Goal: Task Accomplishment & Management: Use online tool/utility

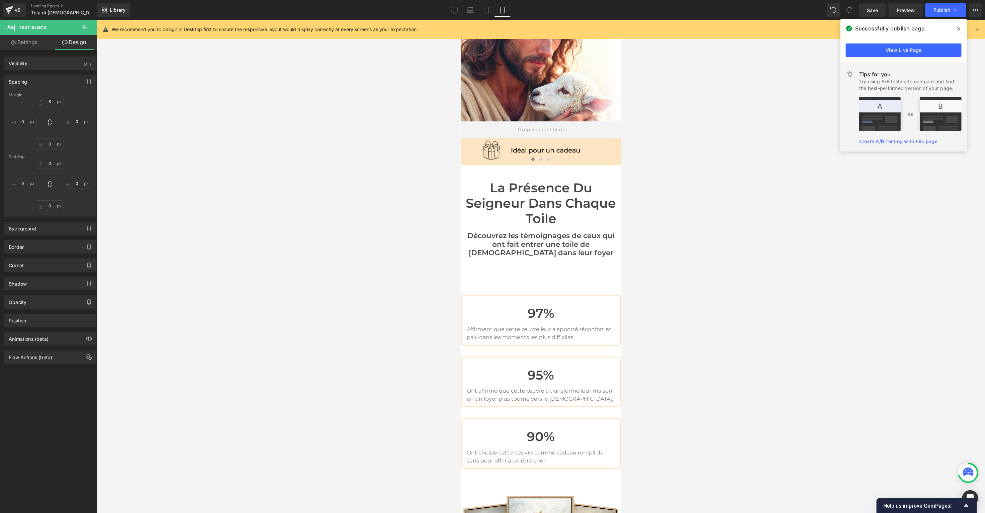
scroll to position [1750, 0]
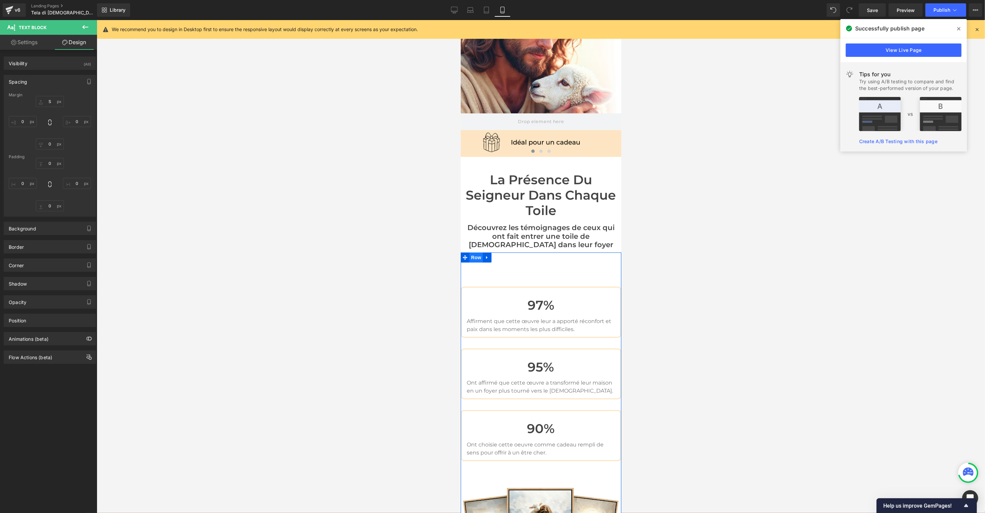
click at [474, 252] on span "Row" at bounding box center [475, 257] width 13 height 10
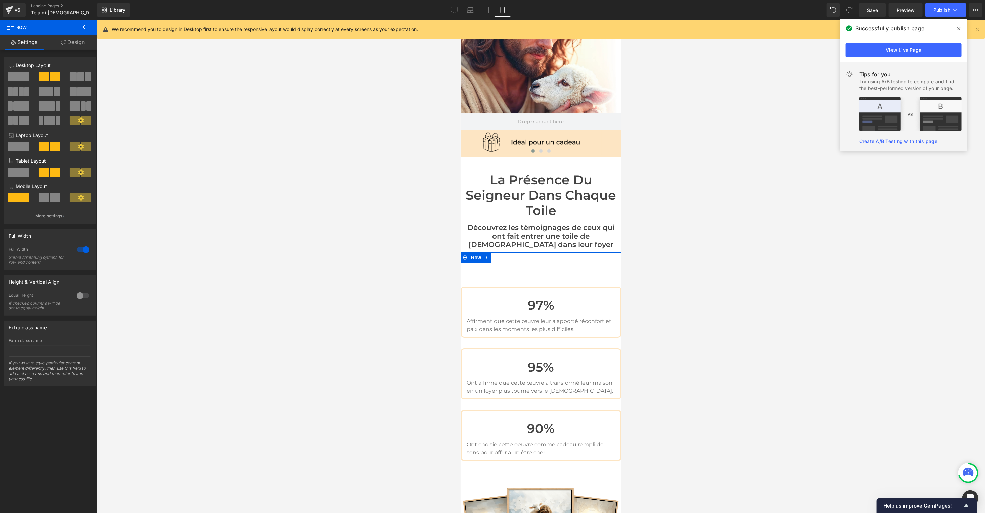
click at [72, 44] on link "Design" at bounding box center [72, 42] width 48 height 15
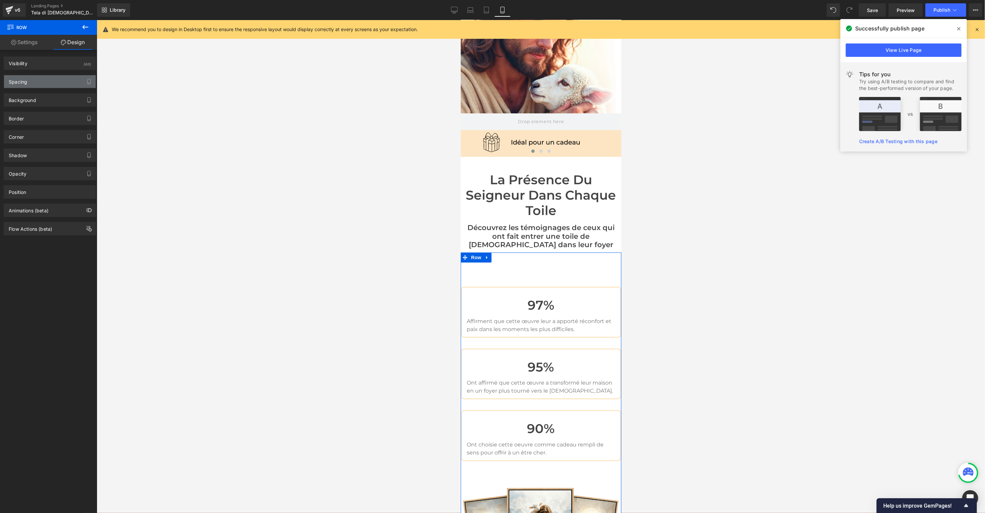
click at [25, 80] on div "Spacing" at bounding box center [18, 79] width 18 height 9
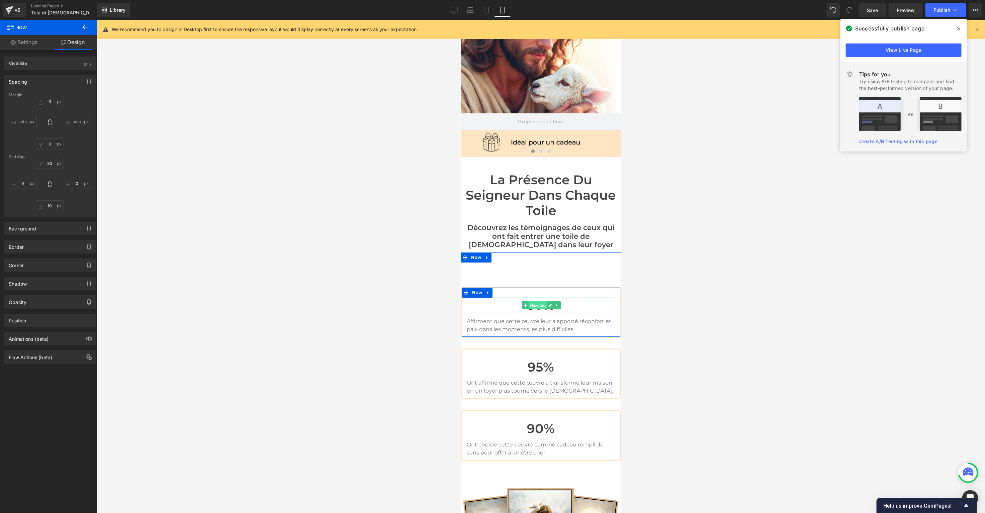
click at [536, 301] on span "Heading" at bounding box center [537, 305] width 18 height 8
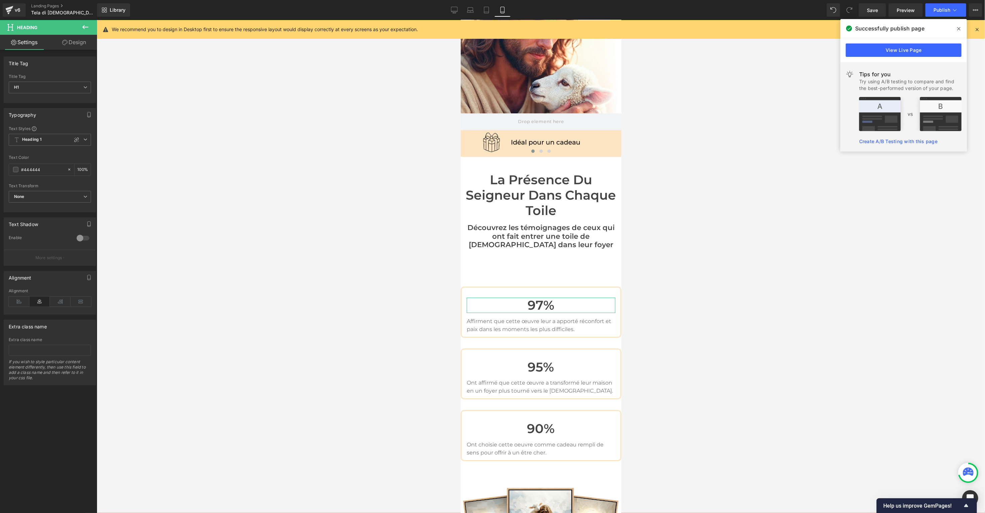
click at [76, 48] on link "Design" at bounding box center [74, 42] width 48 height 15
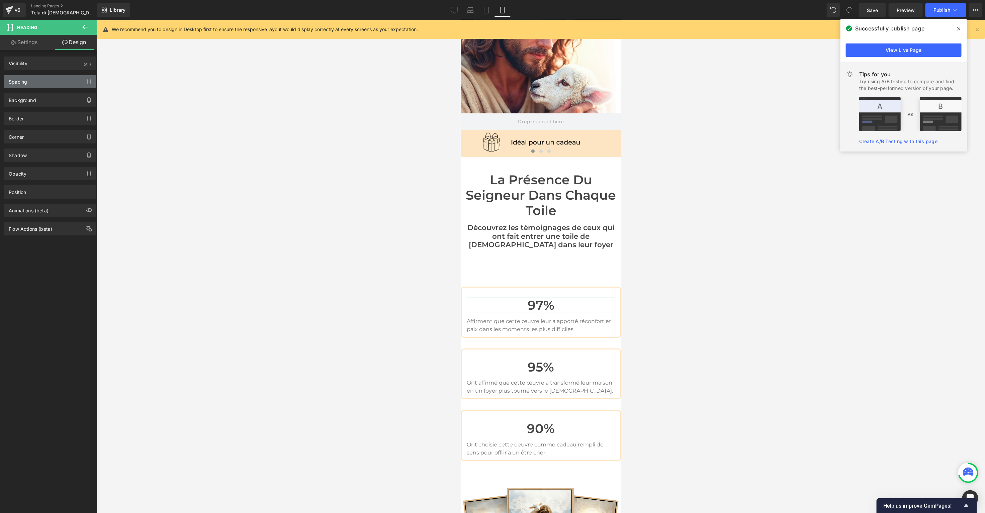
click at [46, 85] on div "Spacing" at bounding box center [50, 81] width 92 height 13
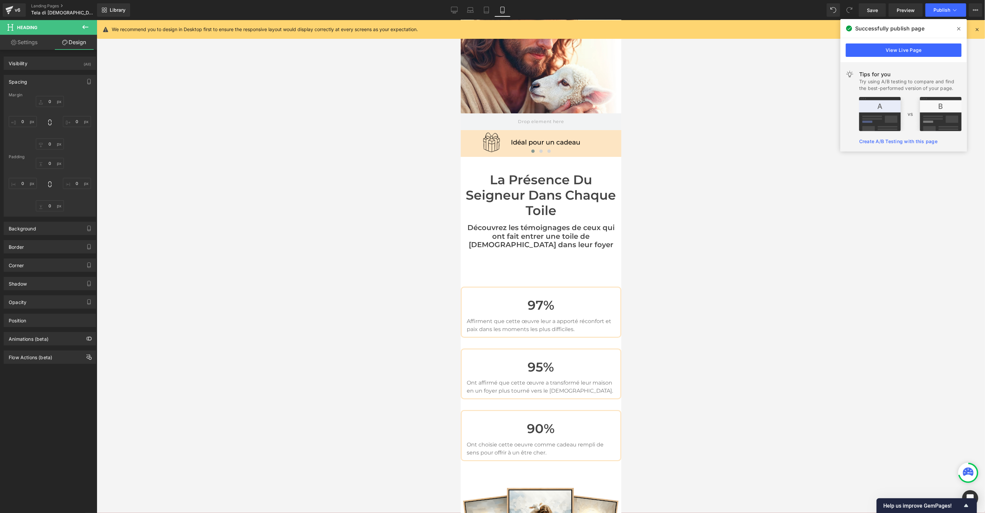
click at [313, 161] on div at bounding box center [541, 266] width 888 height 493
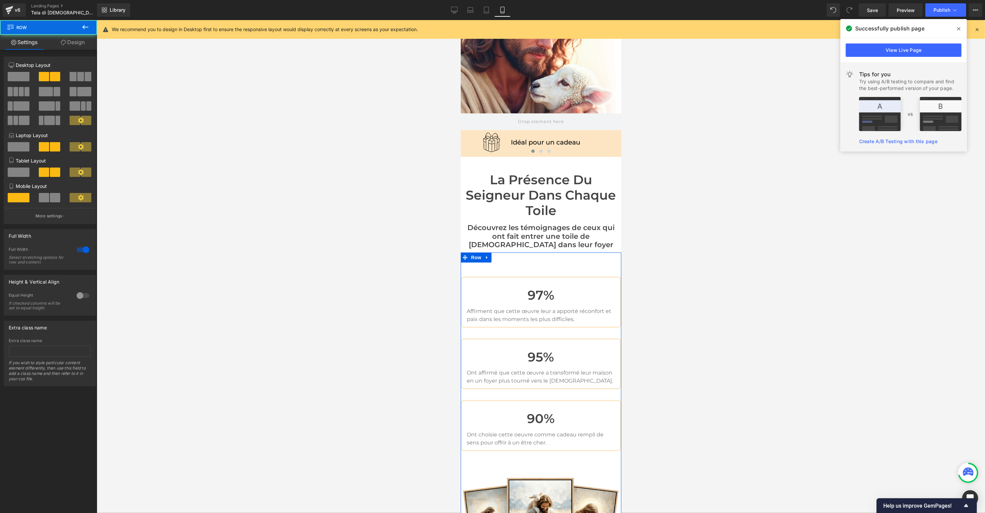
drag, startPoint x: 523, startPoint y: 190, endPoint x: 523, endPoint y: 180, distance: 10.0
click at [523, 180] on div "Sale Off (P) Image" at bounding box center [540, 300] width 161 height 3968
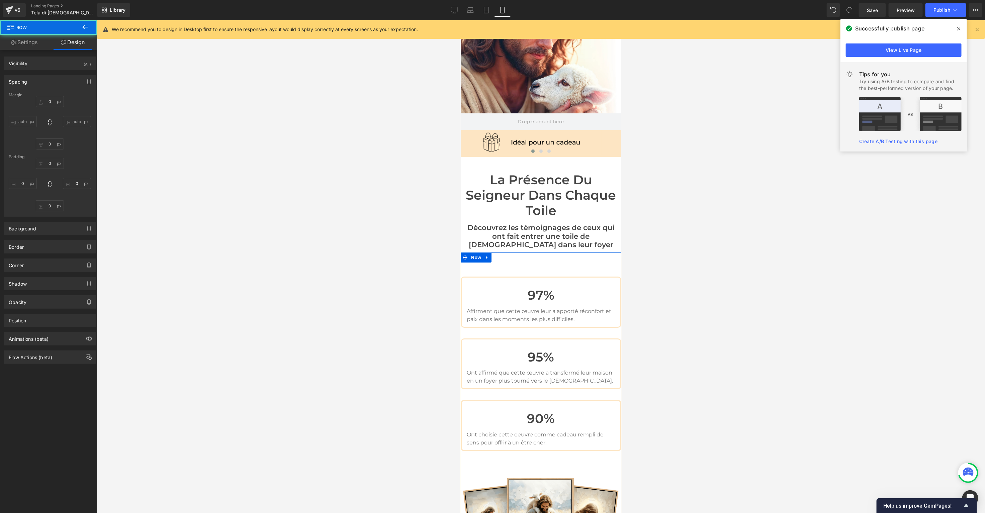
type input "0"
type input "10"
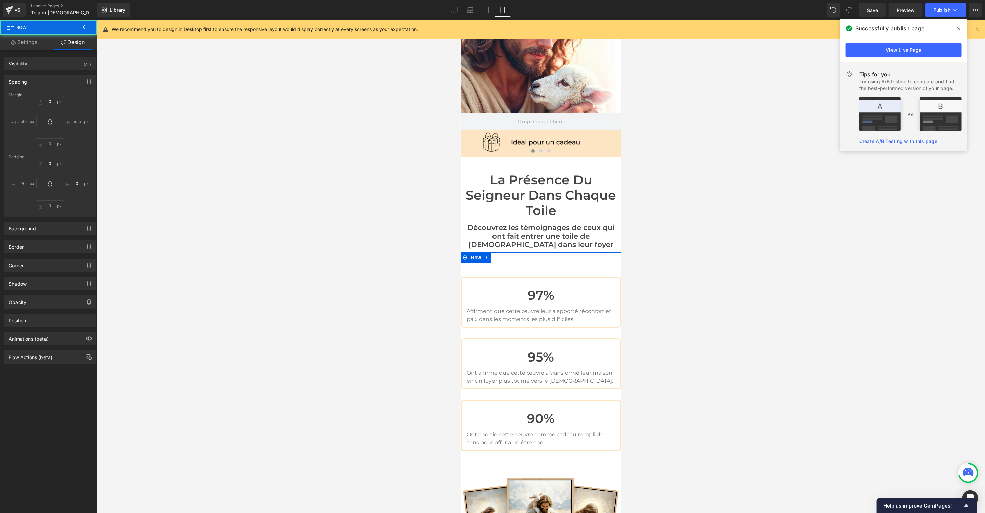
type input "0"
click at [432, 197] on div at bounding box center [541, 266] width 888 height 493
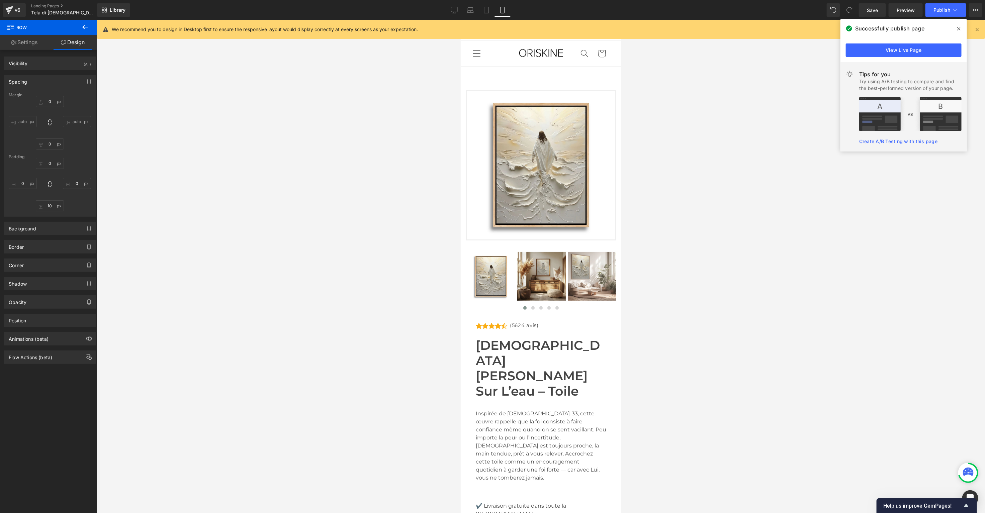
scroll to position [2, 0]
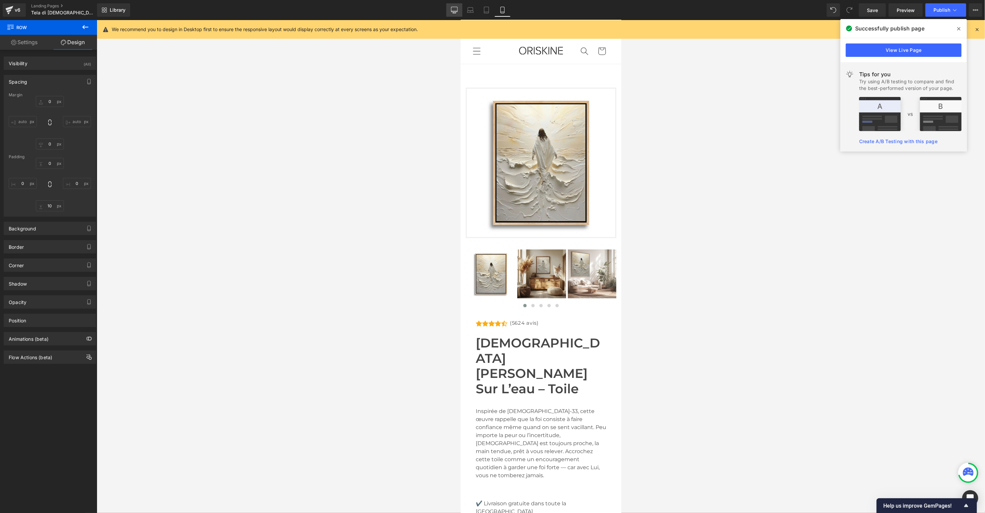
click at [458, 7] on icon at bounding box center [454, 10] width 7 height 7
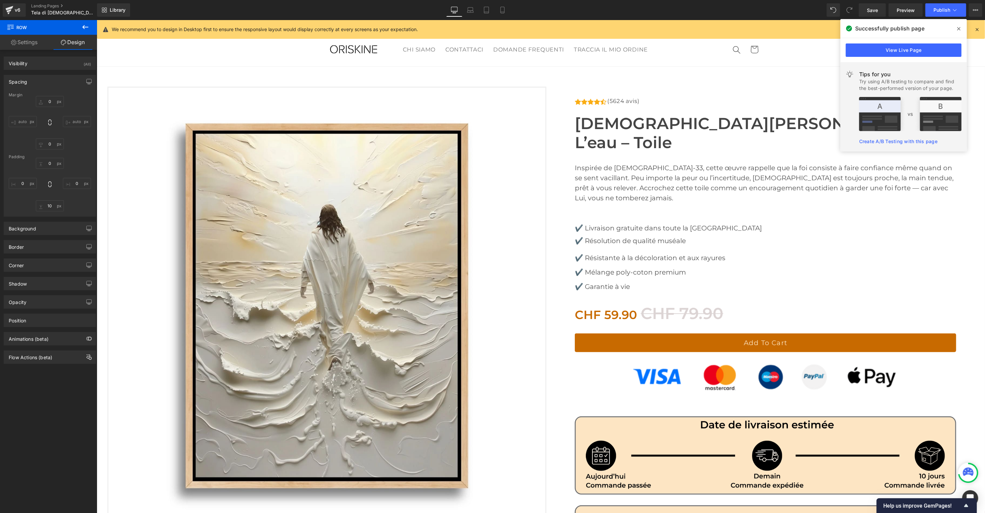
type input "0"
type input "30"
type input "0"
type input "10"
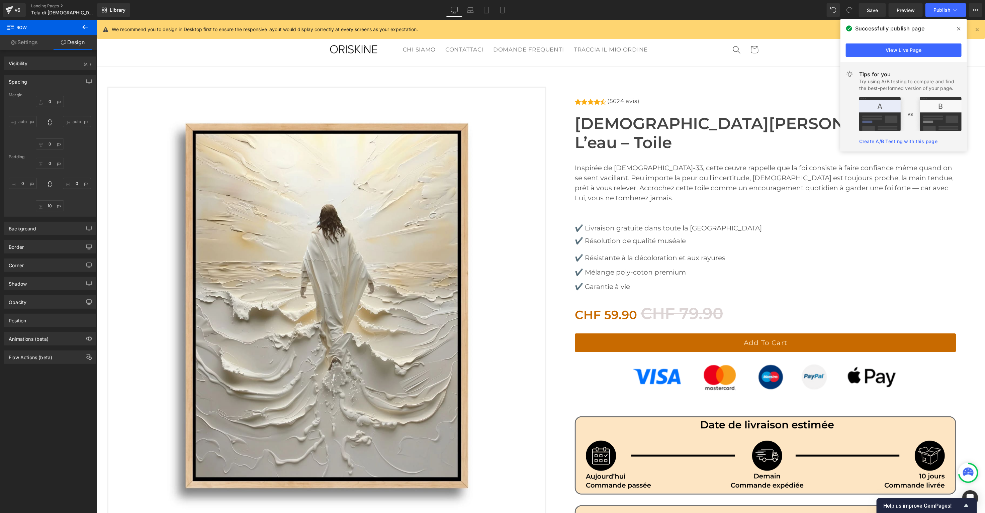
type input "0"
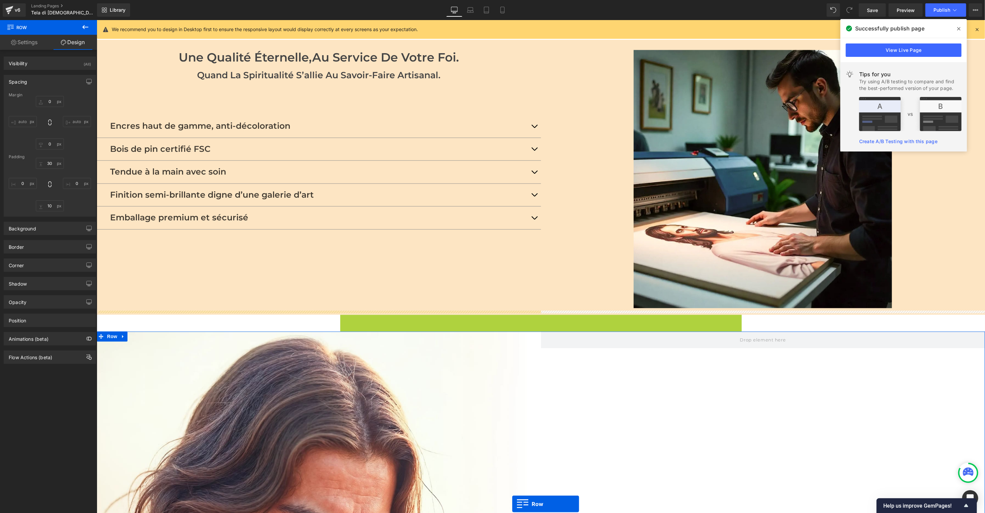
scroll to position [989, 0]
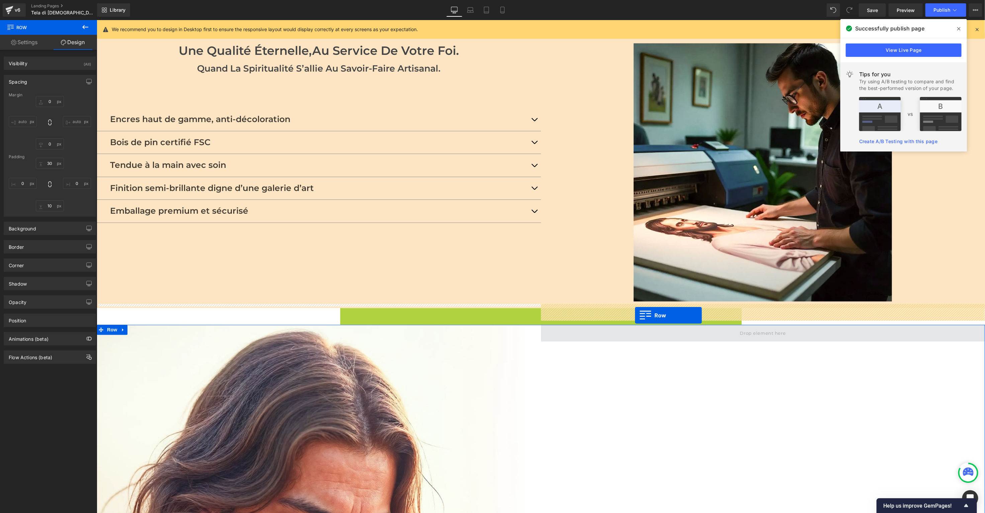
drag, startPoint x: 344, startPoint y: 311, endPoint x: 634, endPoint y: 315, distance: 290.0
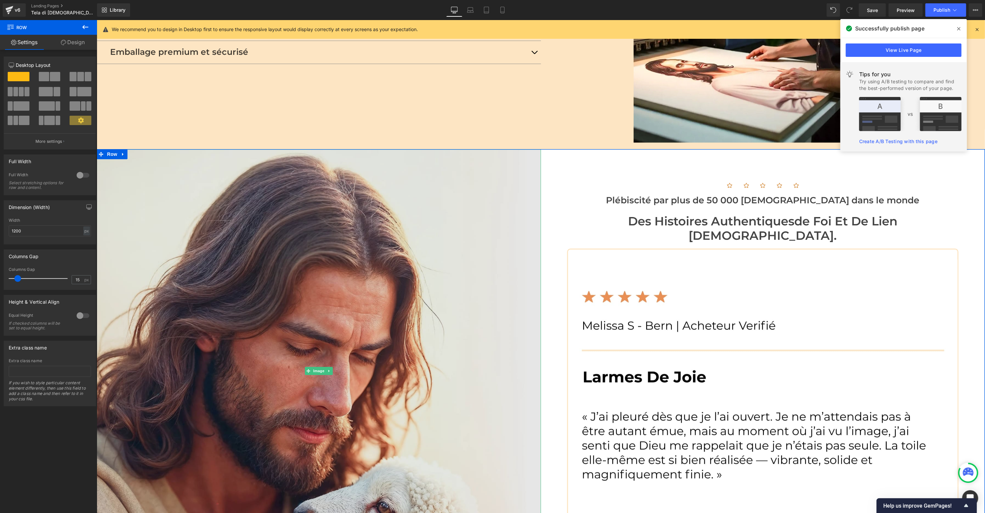
scroll to position [1146, 0]
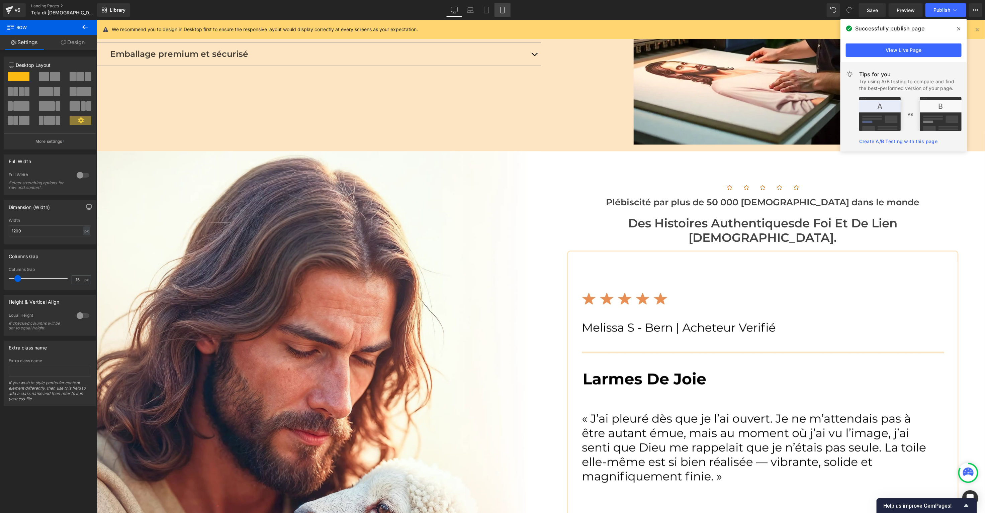
click at [504, 11] on icon at bounding box center [502, 10] width 4 height 6
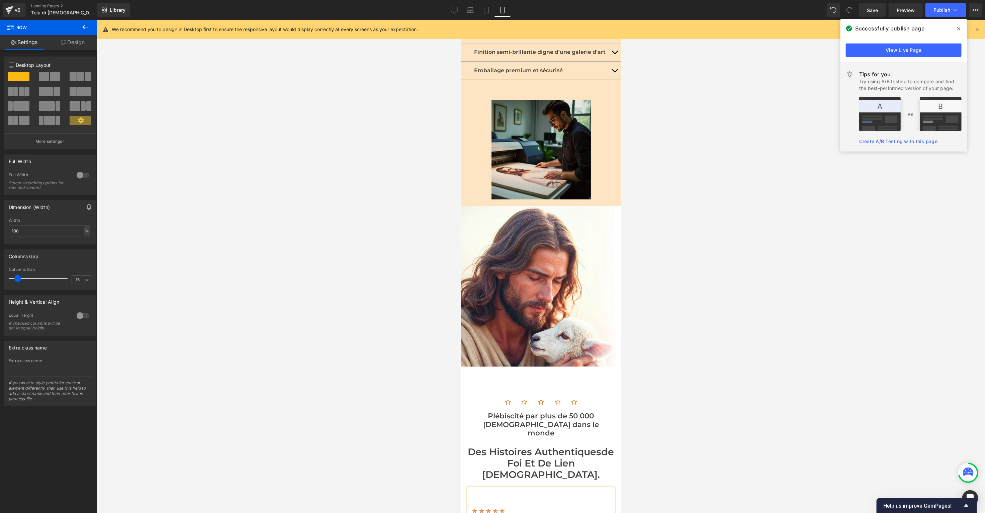
scroll to position [1214, 0]
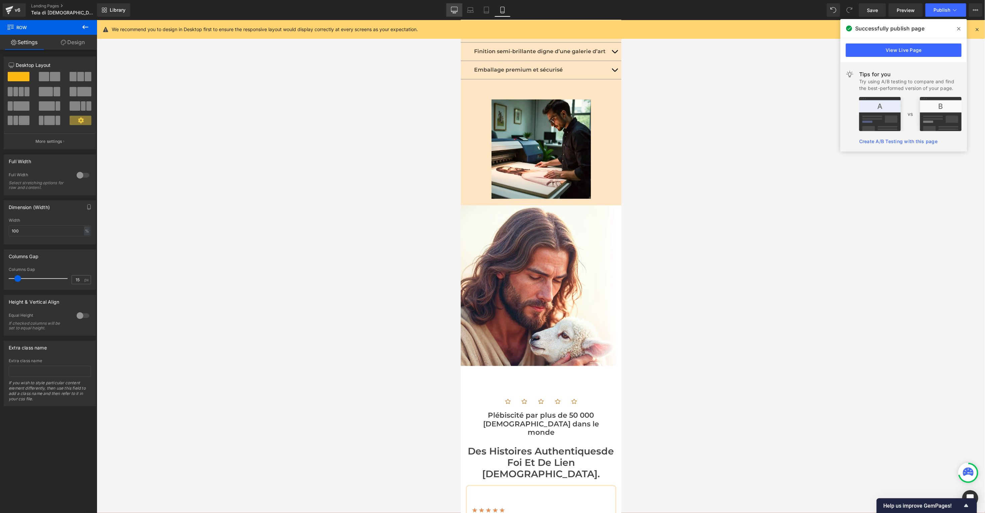
click at [459, 8] on link "Desktop" at bounding box center [454, 9] width 16 height 13
type input "1200"
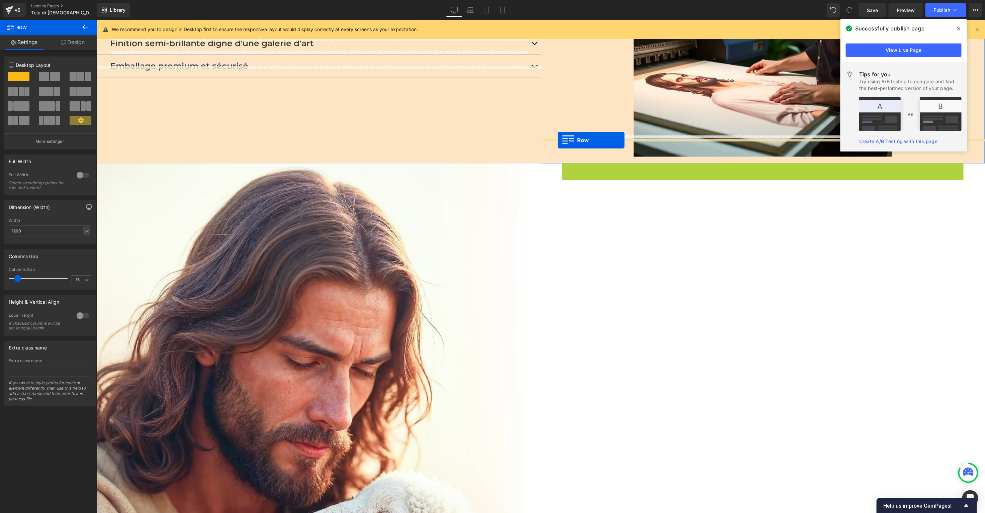
scroll to position [1135, 0]
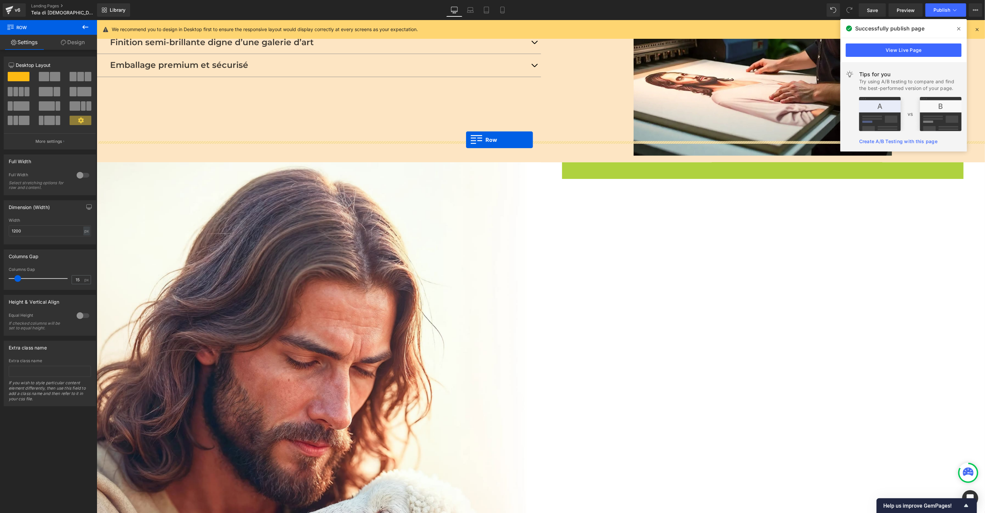
drag, startPoint x: 564, startPoint y: 155, endPoint x: 465, endPoint y: 139, distance: 99.9
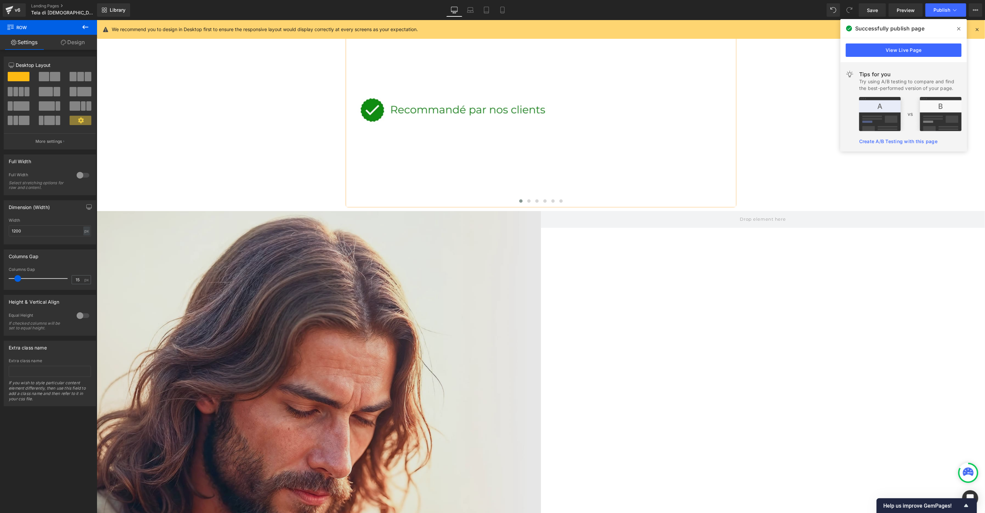
scroll to position [1575, 0]
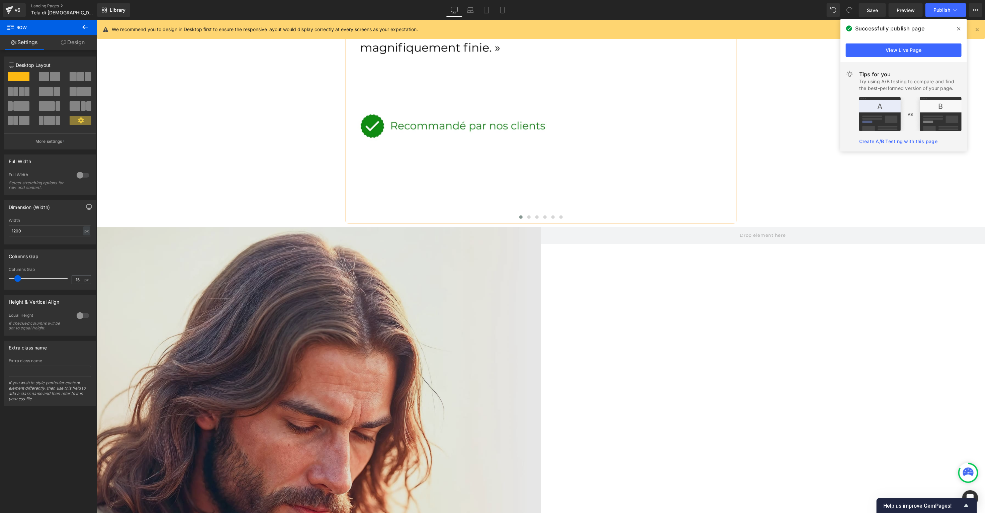
click at [349, 280] on img at bounding box center [318, 449] width 444 height 444
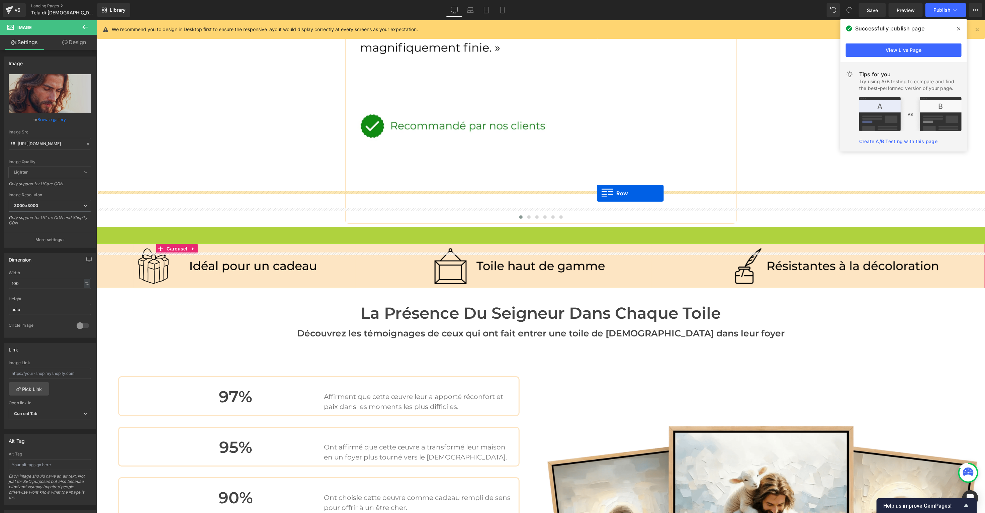
drag, startPoint x: 100, startPoint y: 196, endPoint x: 596, endPoint y: 193, distance: 496.0
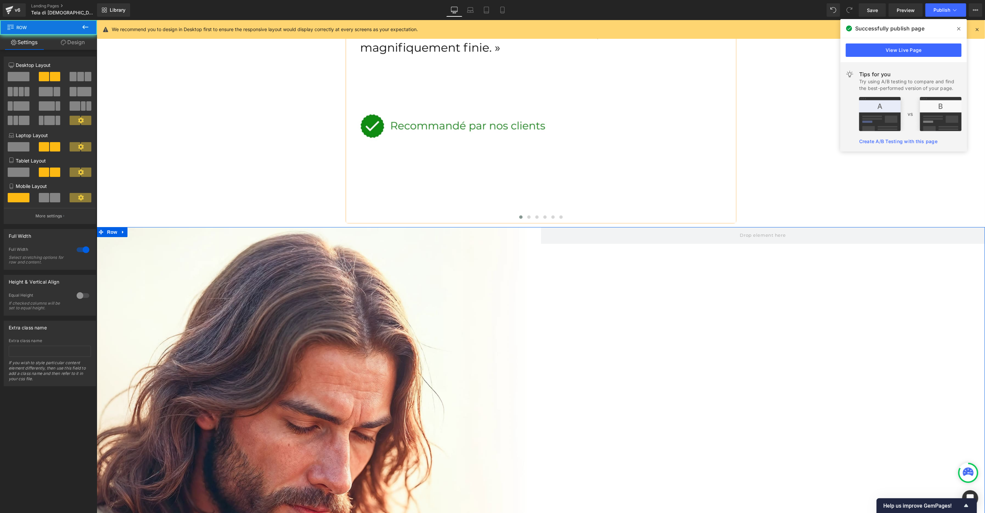
click at [596, 227] on span at bounding box center [762, 235] width 444 height 17
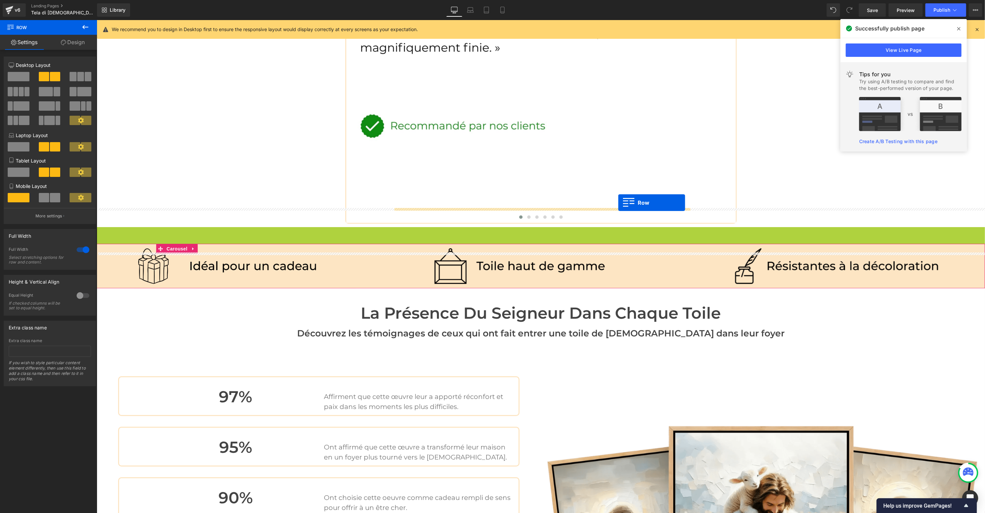
drag, startPoint x: 101, startPoint y: 196, endPoint x: 617, endPoint y: 202, distance: 516.4
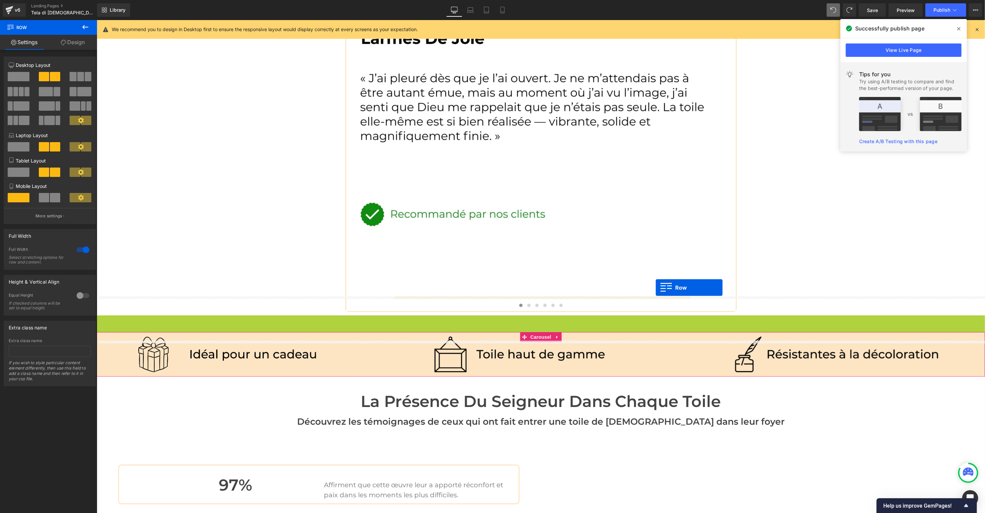
scroll to position [1487, 0]
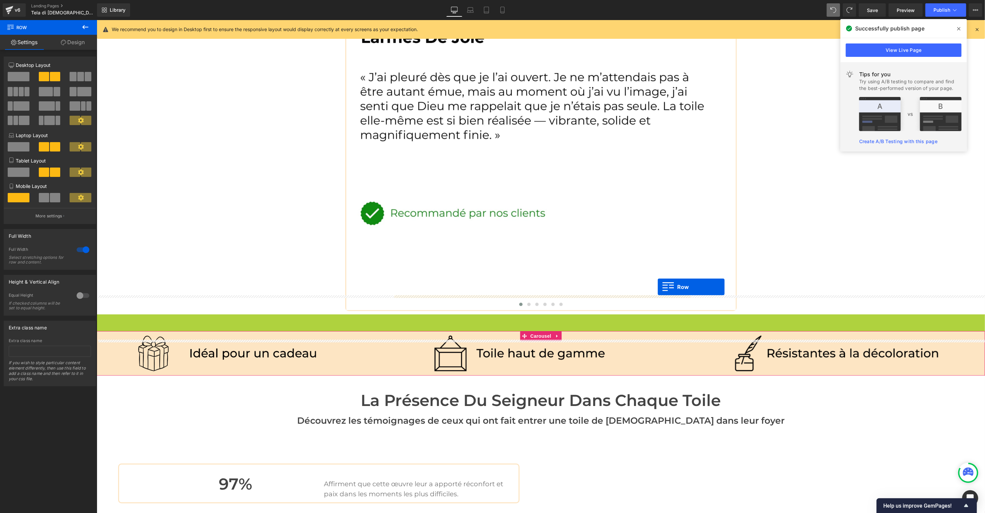
drag, startPoint x: 100, startPoint y: 99, endPoint x: 656, endPoint y: 286, distance: 586.6
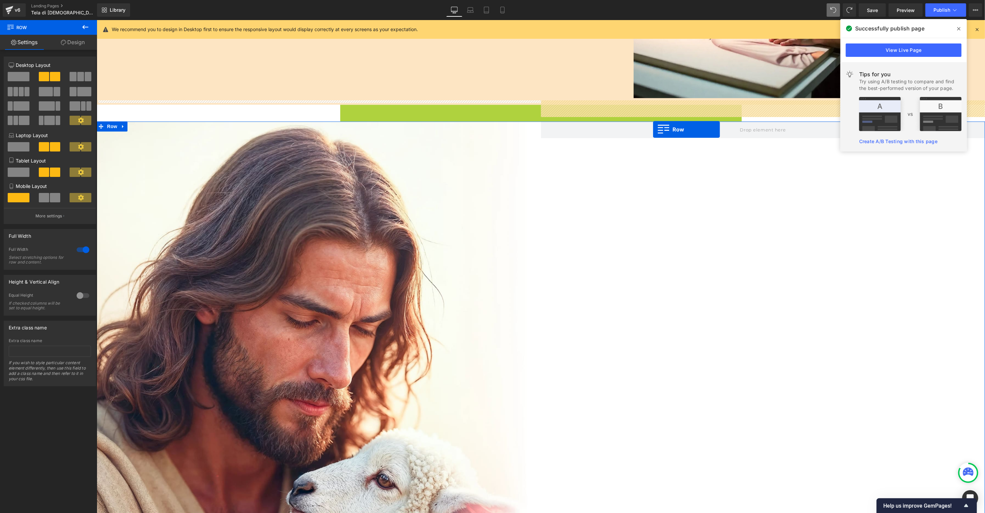
scroll to position [1194, 0]
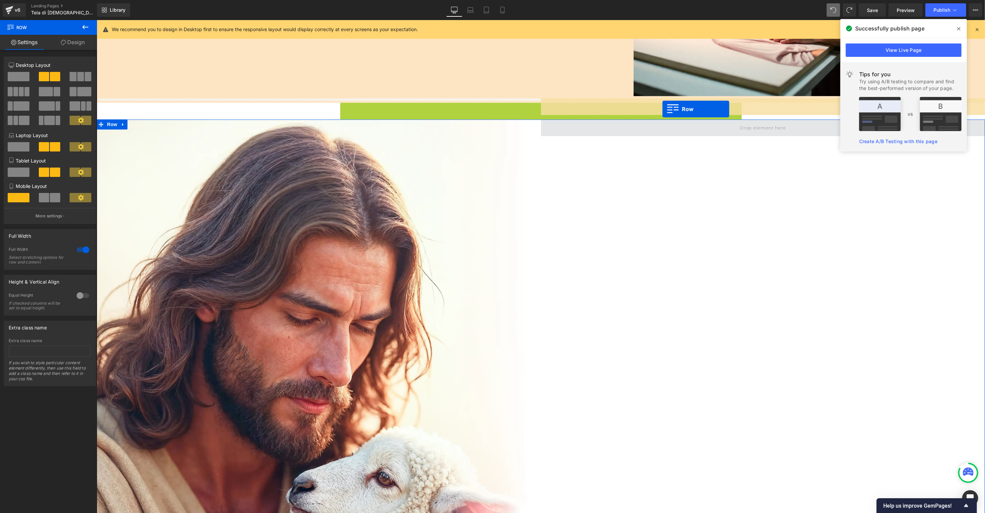
drag, startPoint x: 343, startPoint y: 104, endPoint x: 662, endPoint y: 108, distance: 318.7
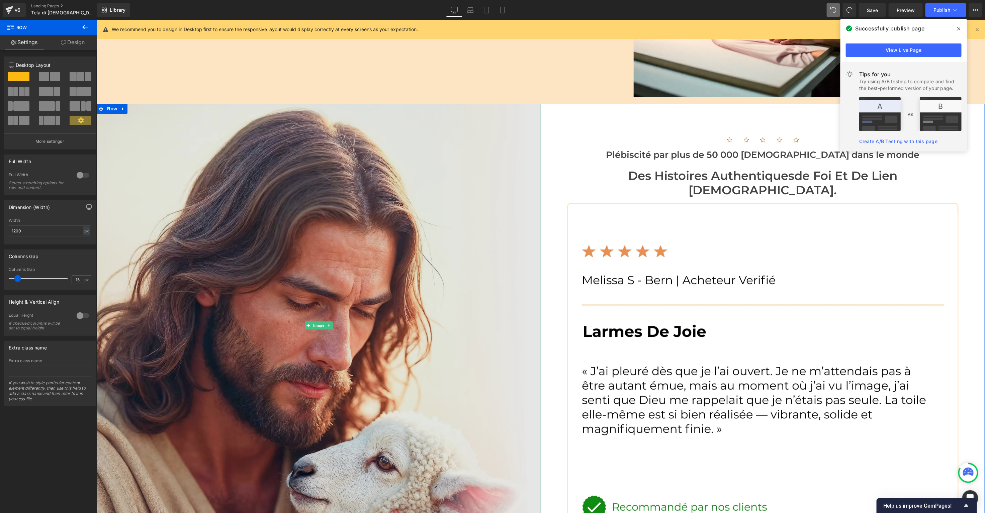
scroll to position [1192, 0]
drag, startPoint x: 252, startPoint y: 206, endPoint x: 244, endPoint y: 199, distance: 10.4
click at [252, 206] on img at bounding box center [318, 326] width 444 height 444
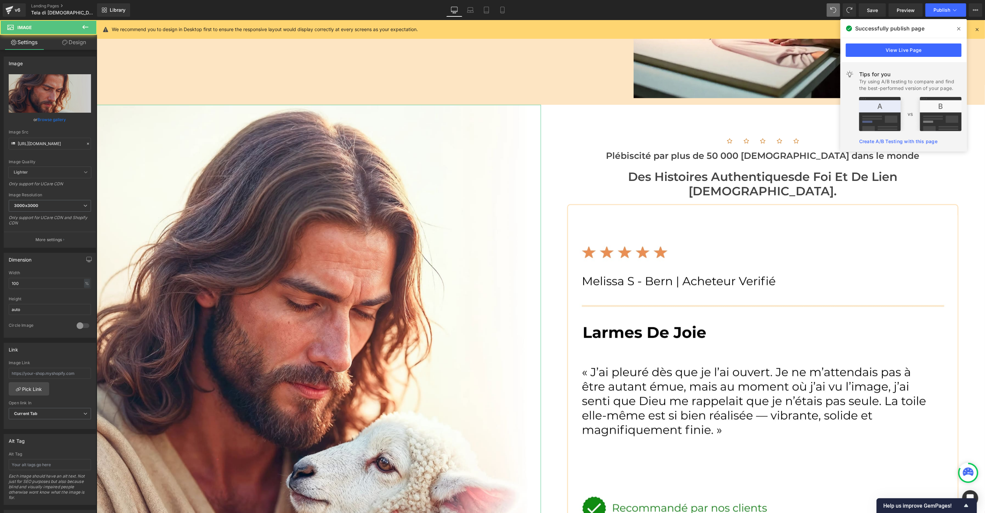
click at [74, 44] on link "Design" at bounding box center [74, 42] width 48 height 15
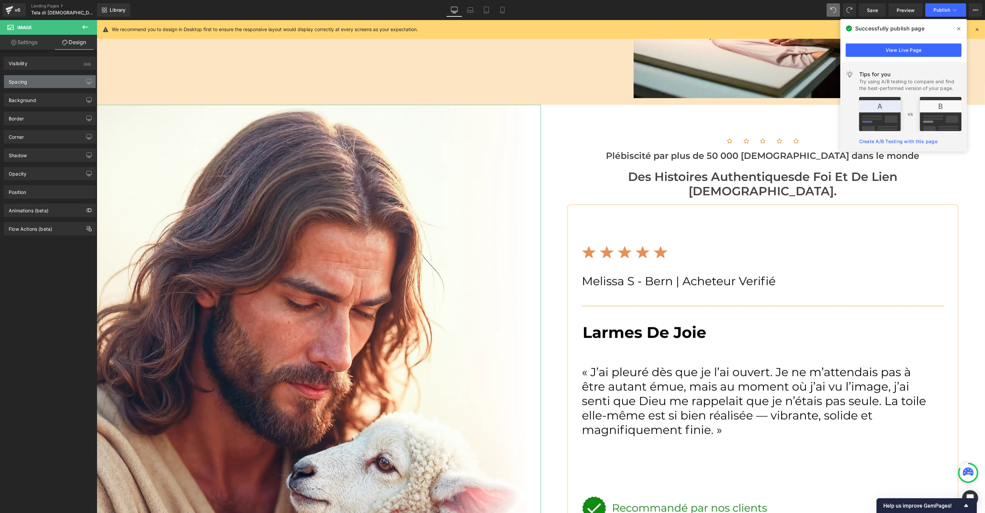
click at [50, 82] on div "Spacing" at bounding box center [50, 81] width 92 height 13
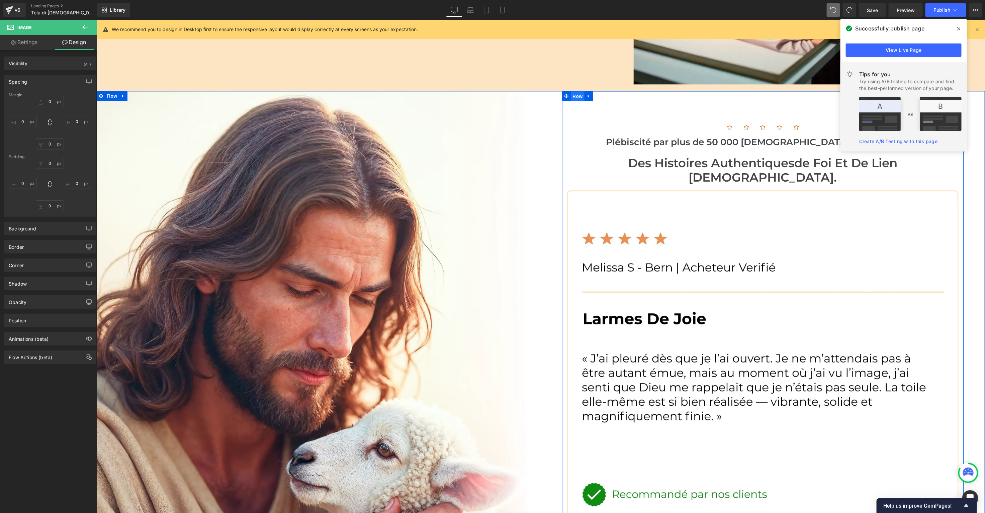
click at [578, 91] on span "Row" at bounding box center [576, 96] width 13 height 10
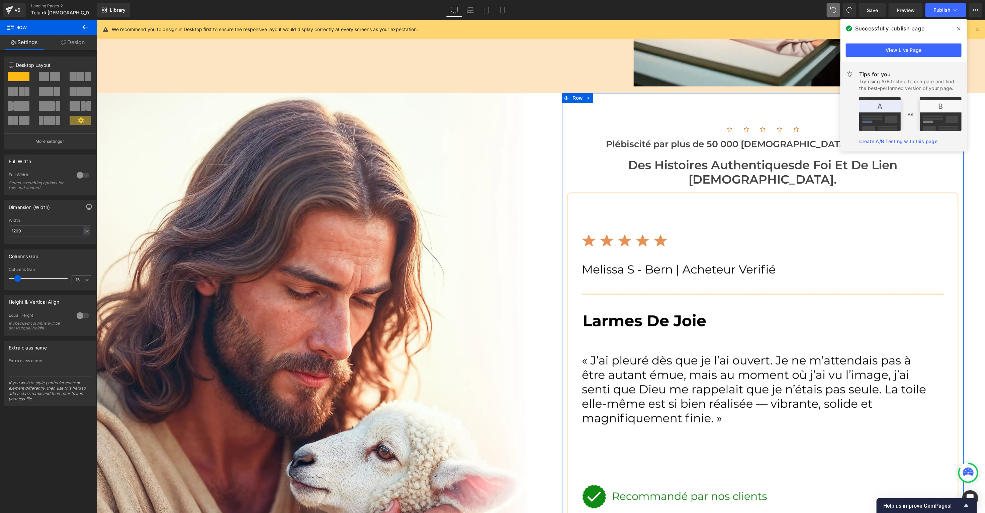
click at [80, 44] on link "Design" at bounding box center [72, 42] width 48 height 15
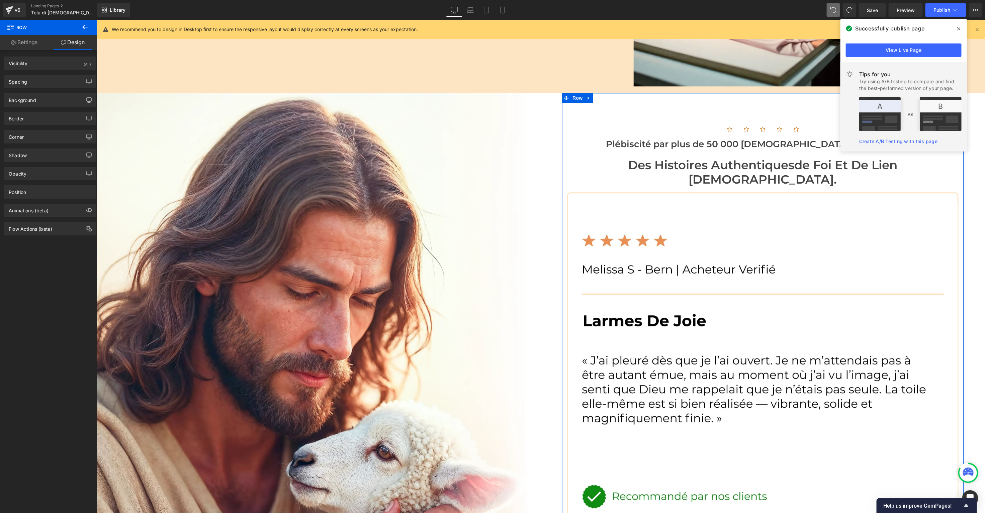
type input "0"
type input "30"
type input "0"
type input "10"
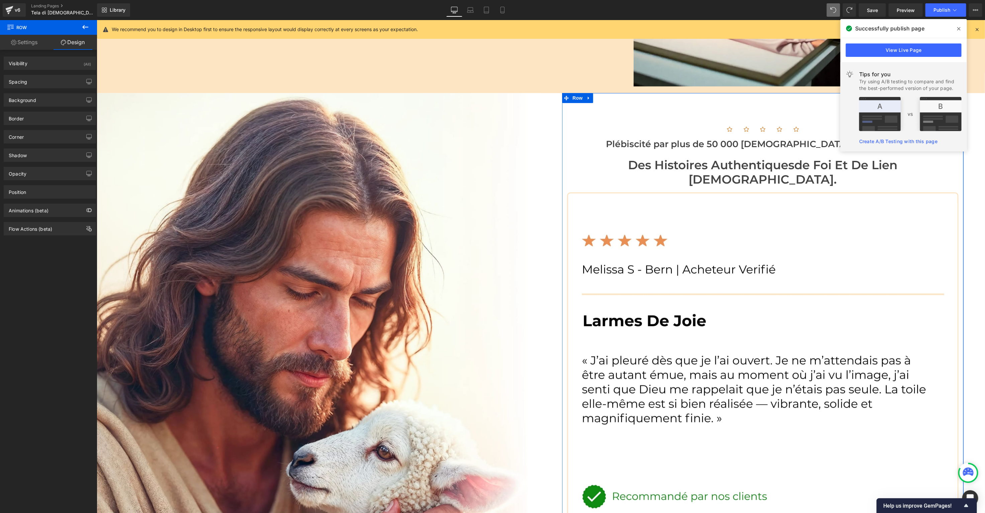
type input "0"
click at [38, 85] on div "Spacing" at bounding box center [50, 81] width 92 height 13
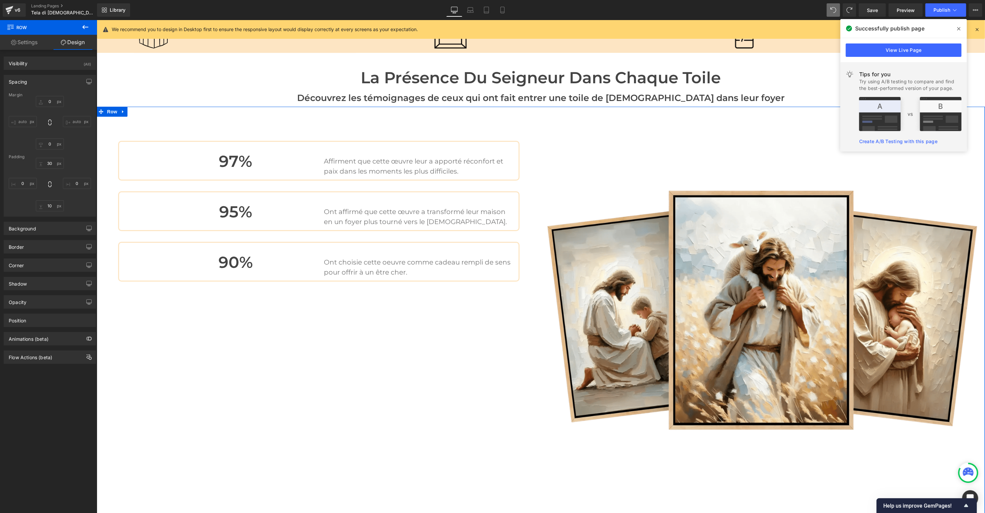
scroll to position [1767, 0]
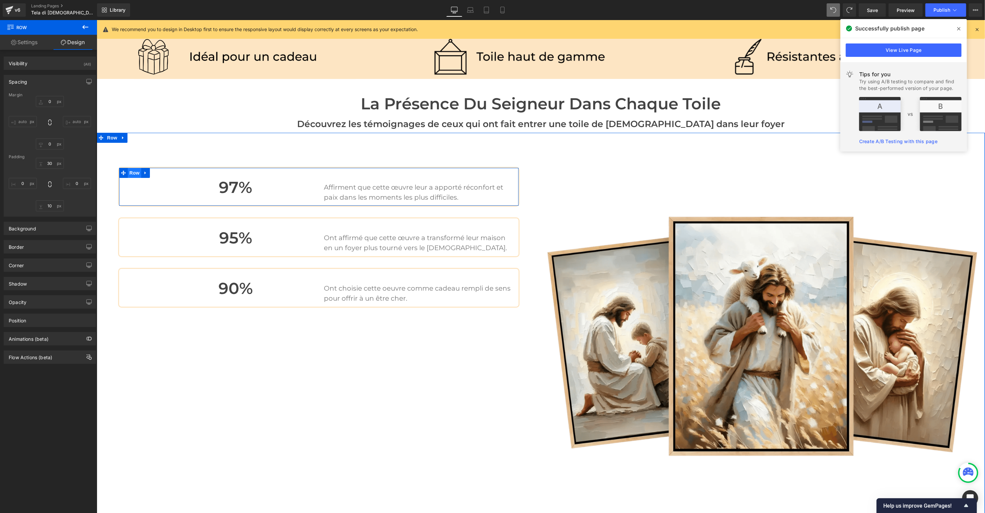
click at [131, 168] on span "Row" at bounding box center [133, 173] width 13 height 10
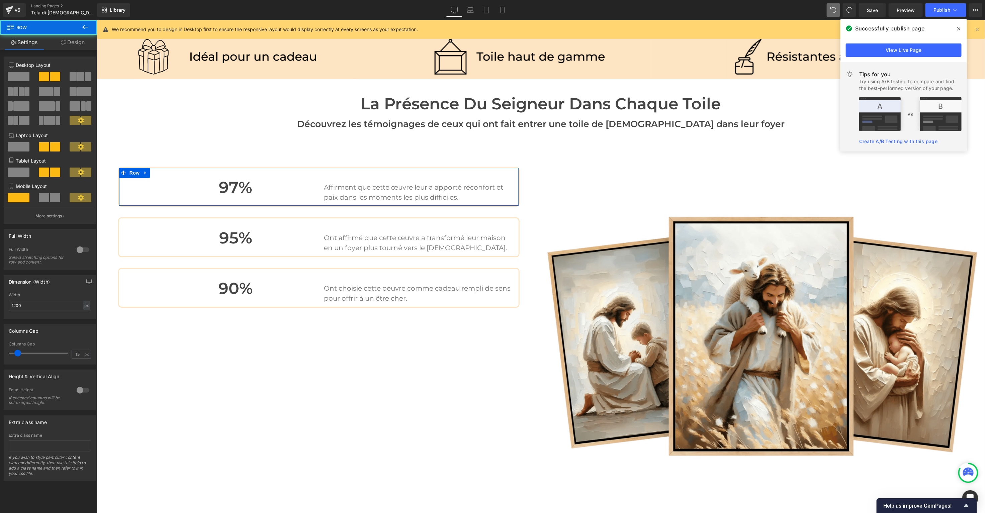
click at [86, 37] on link "Design" at bounding box center [72, 42] width 48 height 15
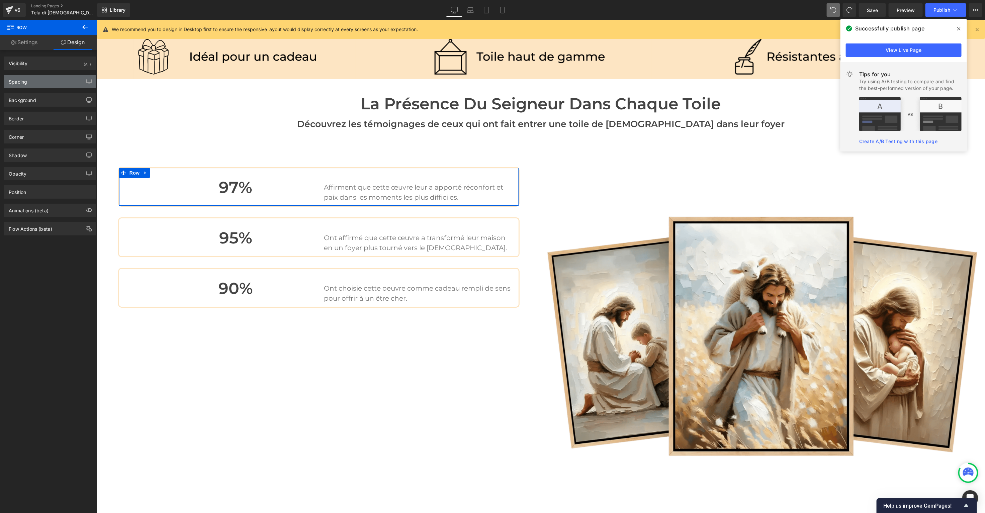
click at [20, 78] on div "Spacing" at bounding box center [18, 79] width 18 height 9
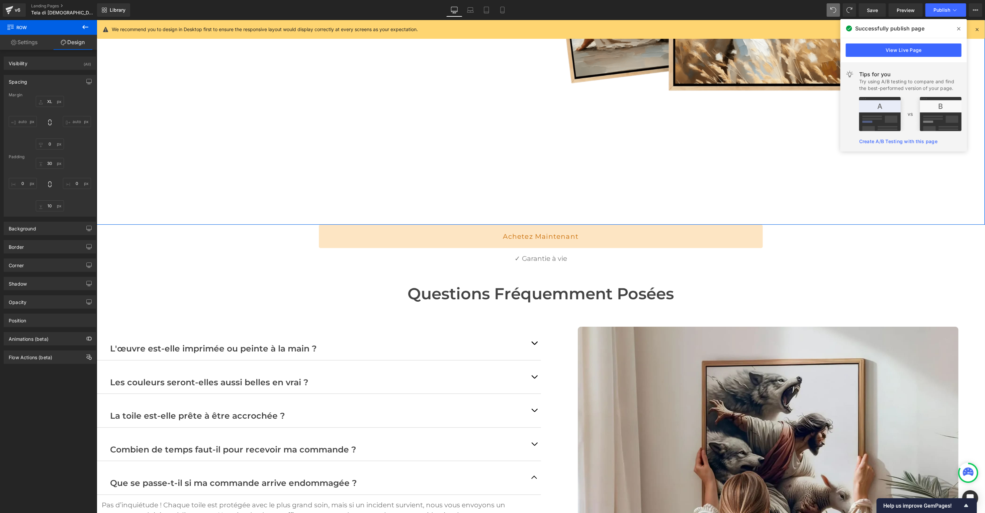
scroll to position [2134, 0]
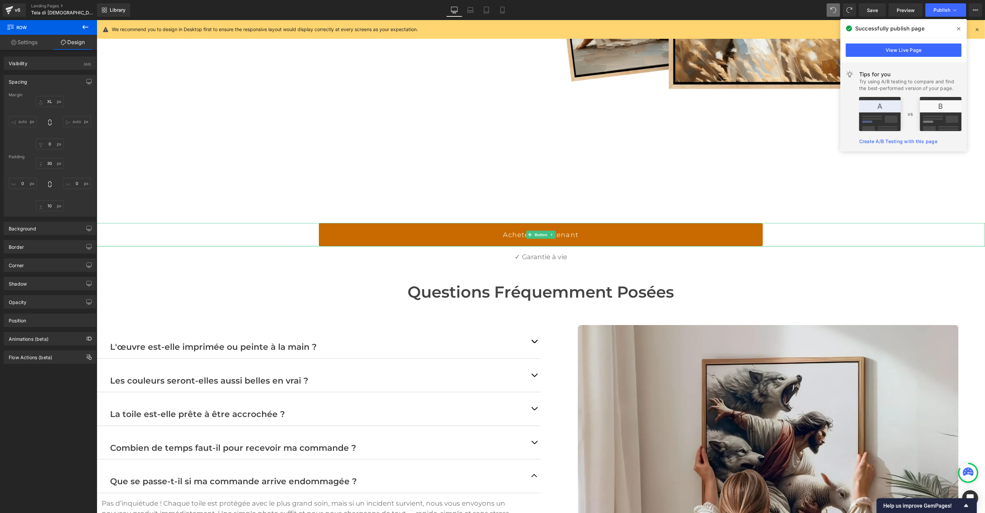
click at [496, 223] on link "Achetez Maintenant" at bounding box center [540, 234] width 444 height 23
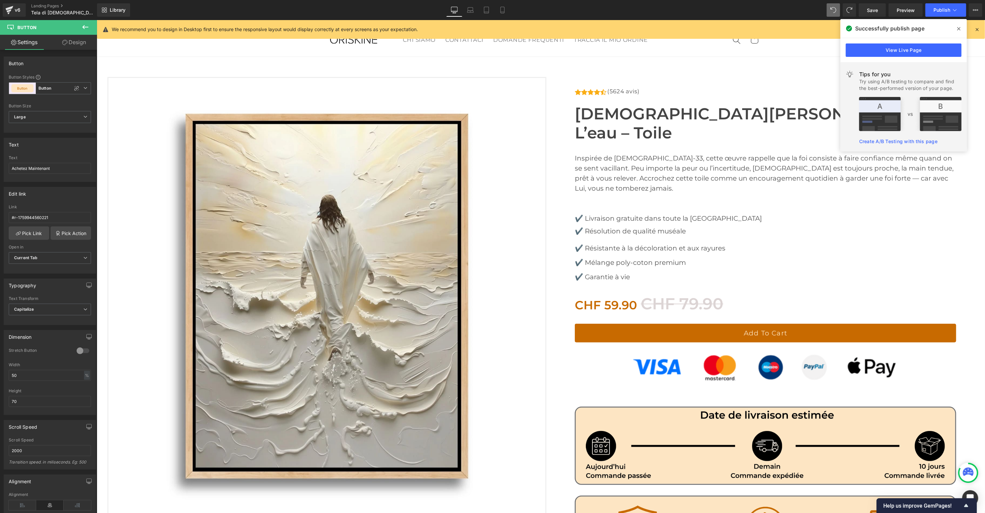
scroll to position [0, 0]
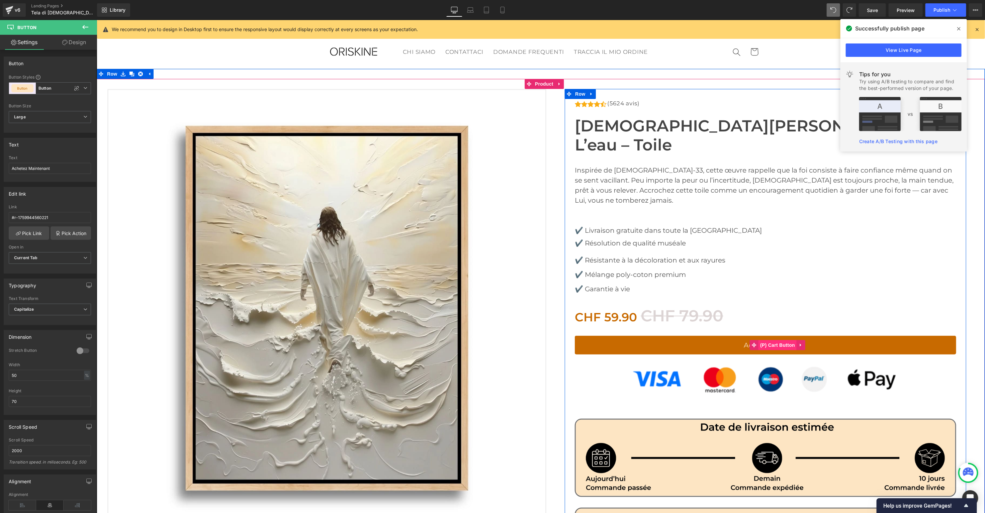
click at [774, 340] on span "(P) Cart Button" at bounding box center [777, 345] width 38 height 10
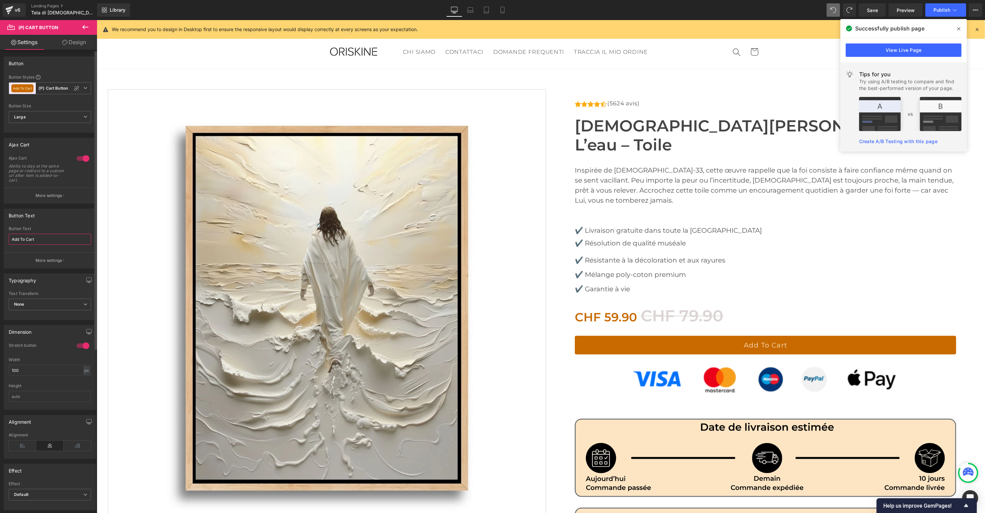
drag, startPoint x: 43, startPoint y: 238, endPoint x: 10, endPoint y: 236, distance: 33.2
click at [10, 236] on input "Add To Cart" at bounding box center [50, 239] width 82 height 11
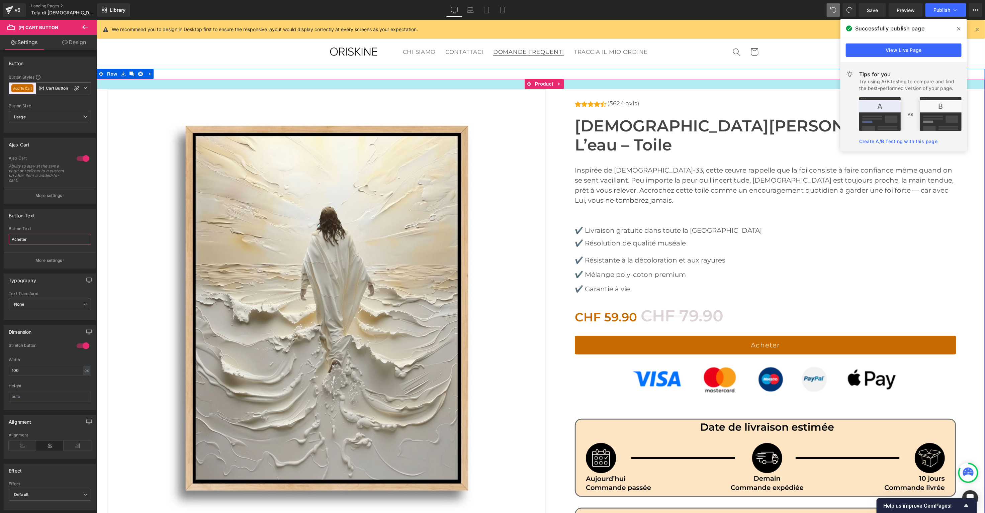
scroll to position [0, 0]
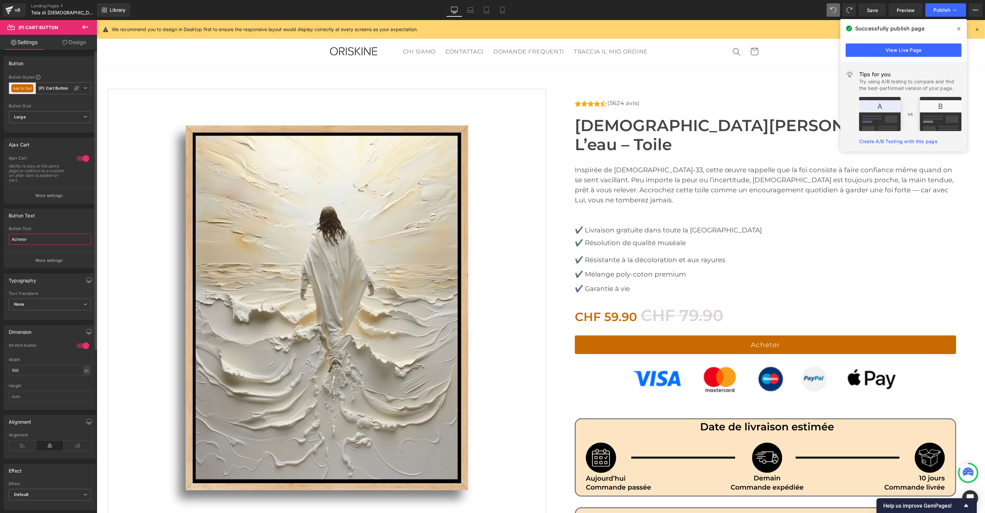
drag, startPoint x: 28, startPoint y: 240, endPoint x: 0, endPoint y: 239, distance: 28.1
click at [0, 239] on div "Button Text Acheter Button Text Acheter More settings" at bounding box center [50, 236] width 100 height 65
type input "AJOUTER AU PANIER"
click at [36, 196] on p "More settings" at bounding box center [48, 196] width 27 height 6
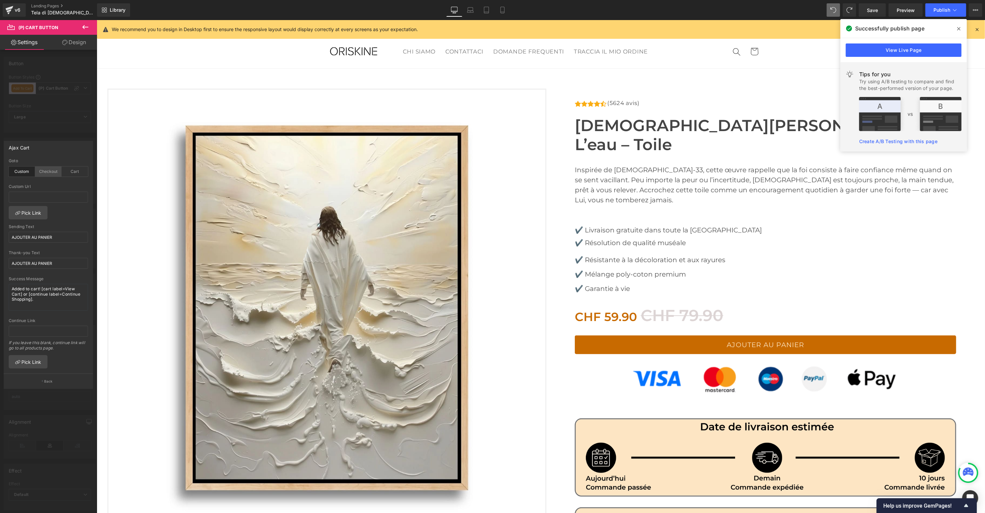
click at [41, 172] on div "Checkout" at bounding box center [48, 172] width 26 height 10
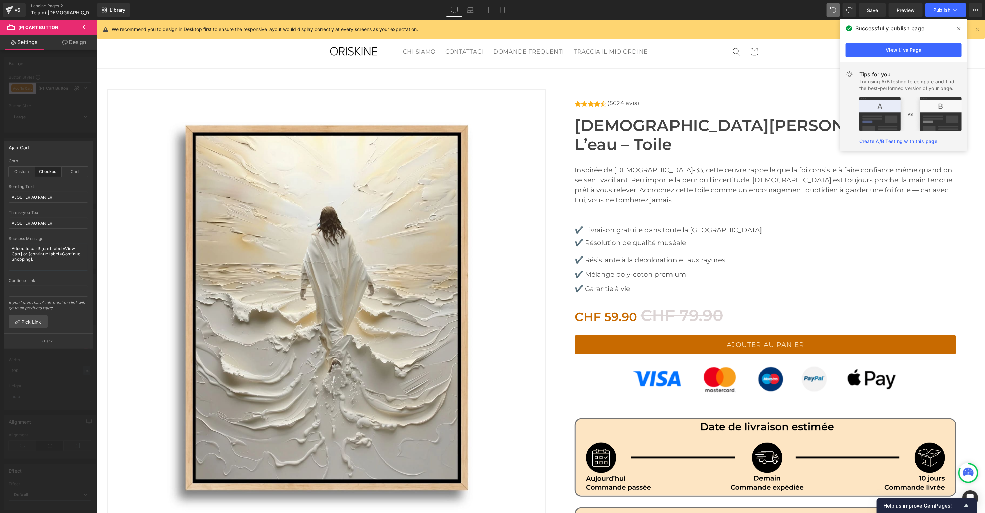
click at [96, 162] on div at bounding box center [48, 268] width 97 height 496
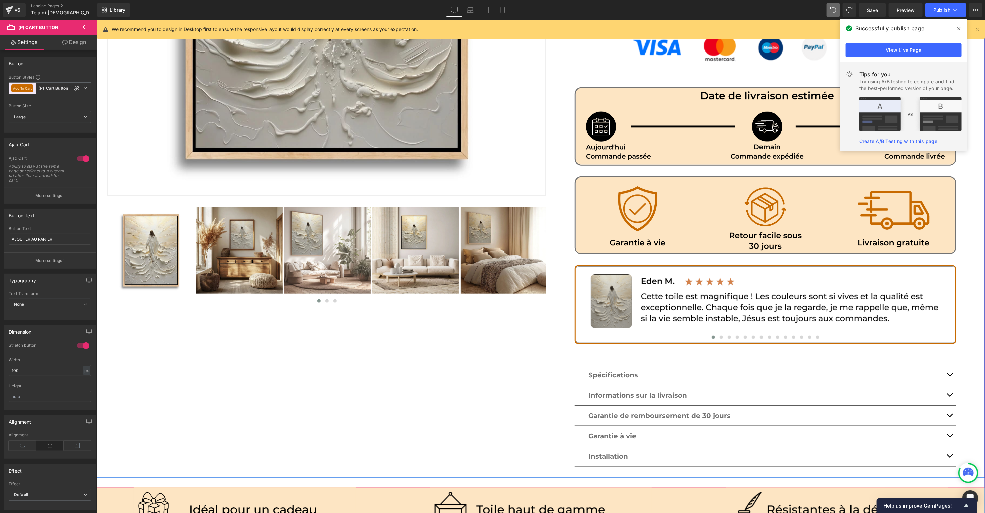
scroll to position [329, 0]
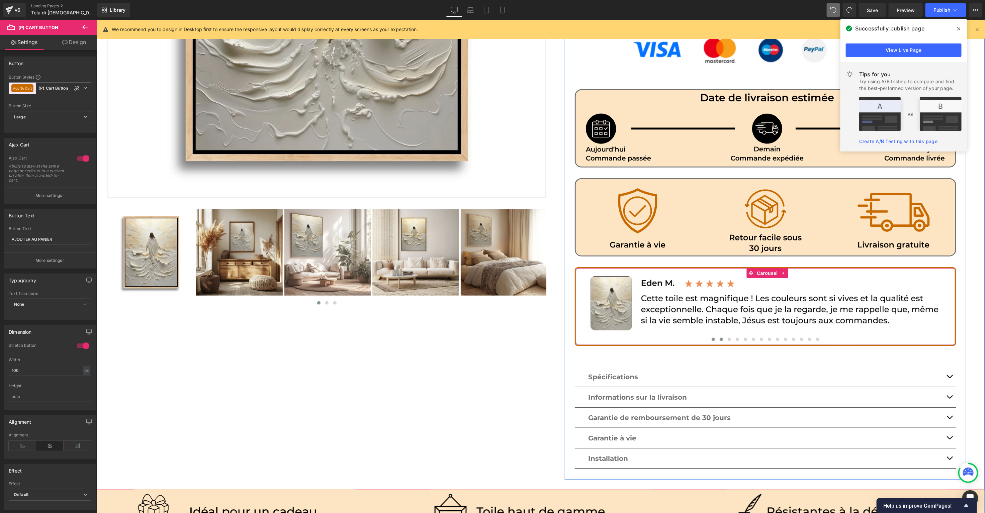
click at [719, 337] on span at bounding box center [720, 338] width 3 height 3
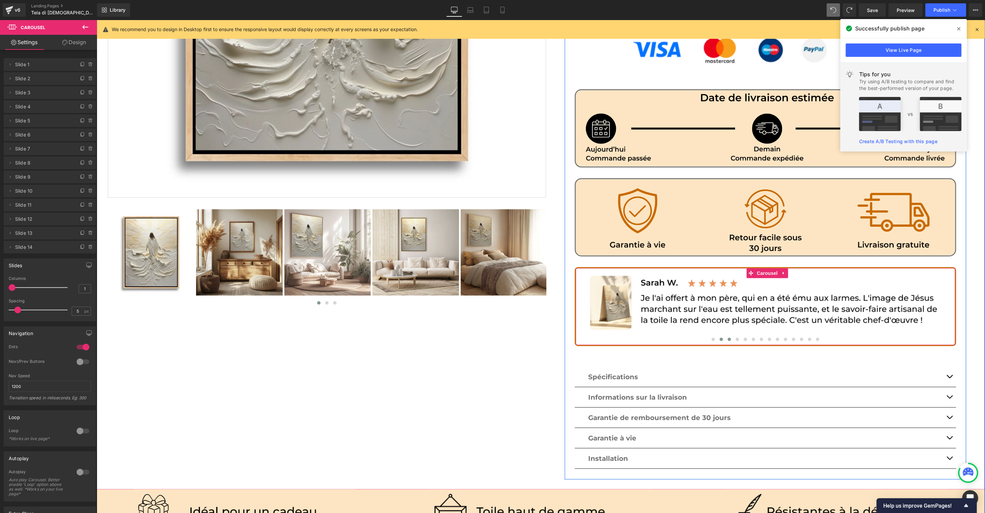
click at [728, 337] on span at bounding box center [728, 338] width 3 height 3
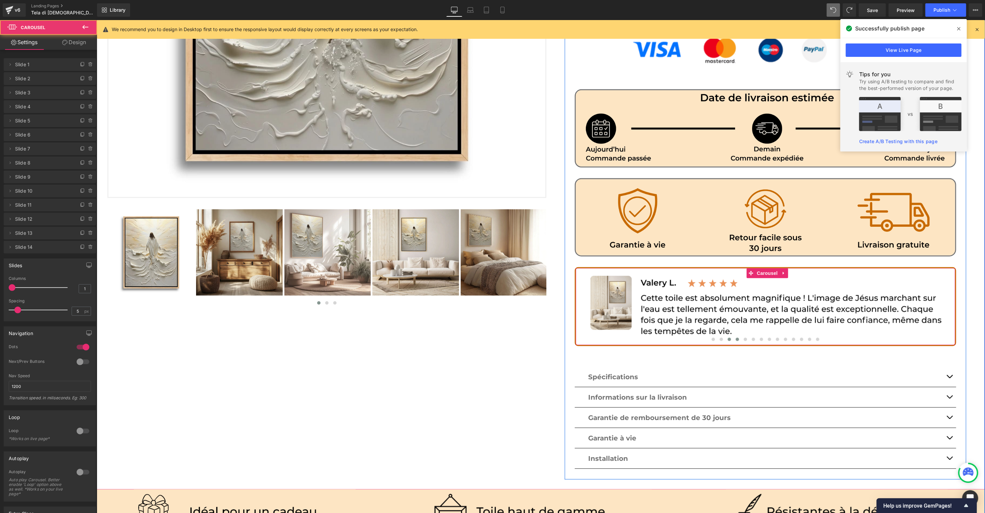
click at [733, 336] on button at bounding box center [737, 339] width 8 height 7
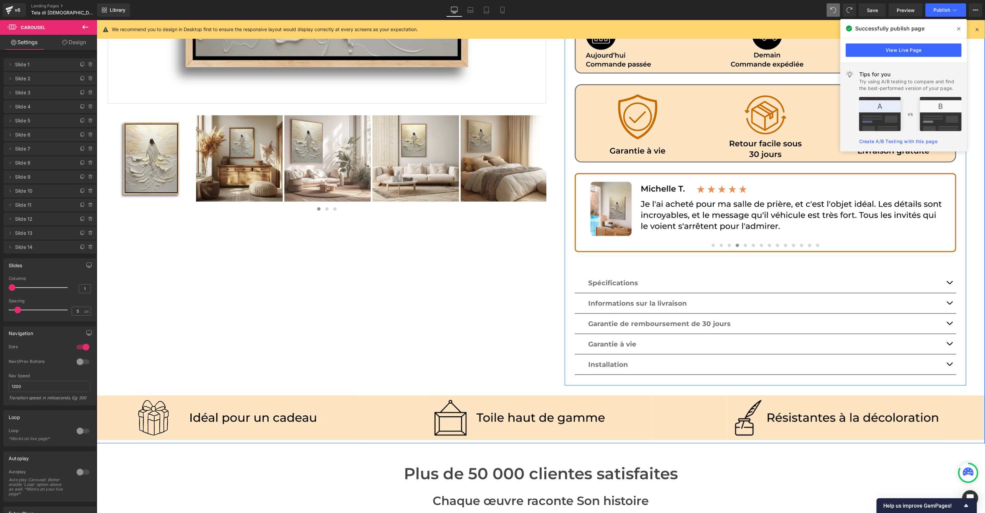
scroll to position [432, 0]
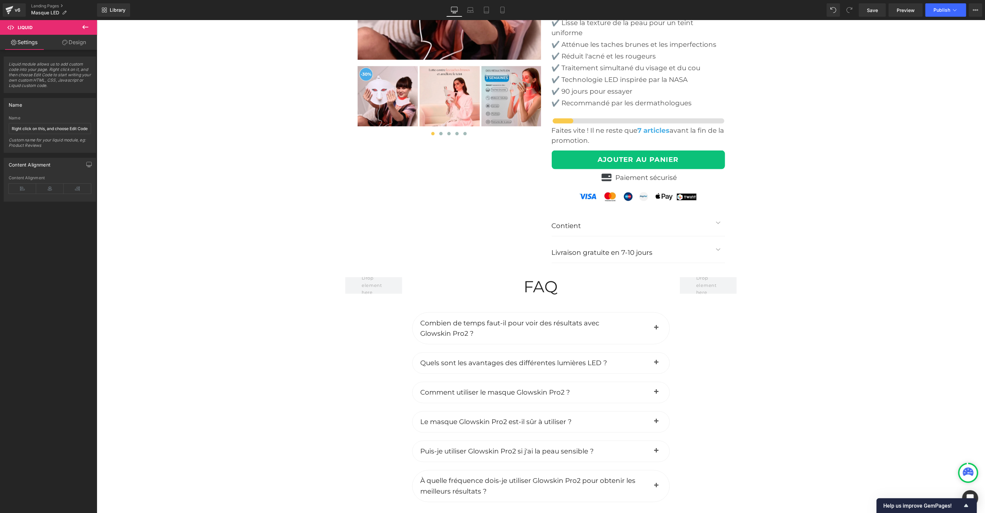
scroll to position [2655, 0]
